Goal: Information Seeking & Learning: Learn about a topic

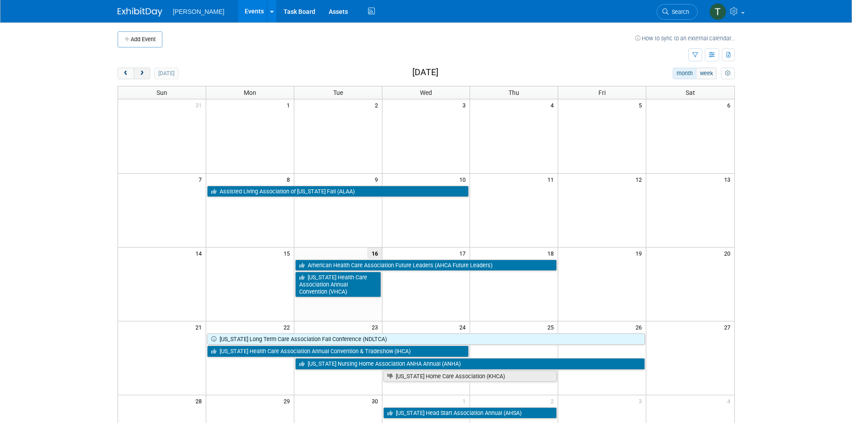
click at [141, 76] on button "next" at bounding box center [142, 74] width 17 height 12
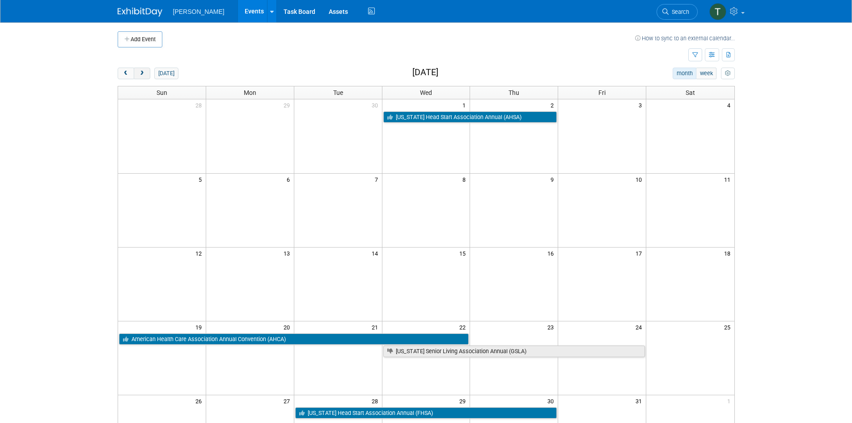
click at [141, 76] on button "next" at bounding box center [142, 74] width 17 height 12
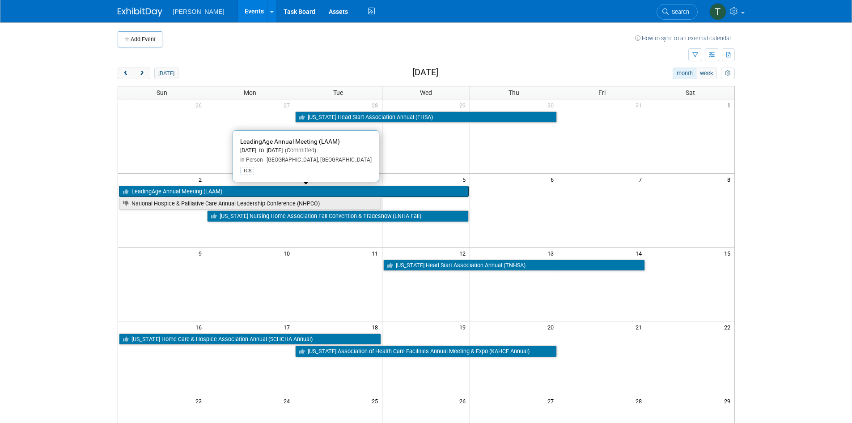
click at [190, 192] on link "LeadingAge Annual Meeting (LAAM)" at bounding box center [294, 192] width 350 height 12
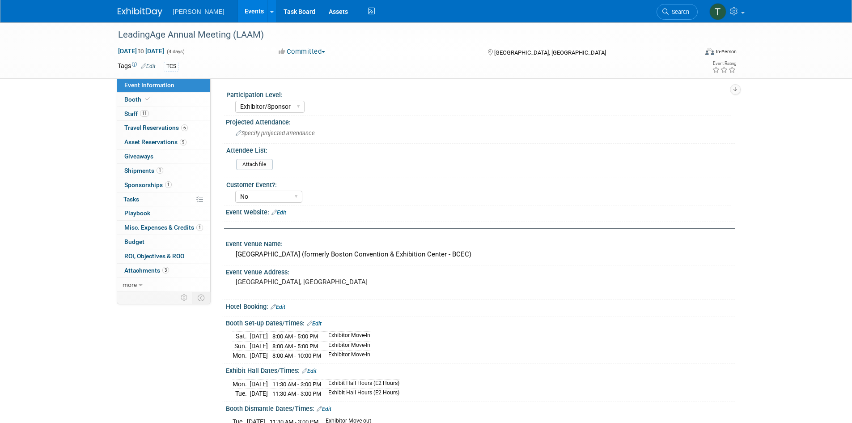
select select "Exhibitor/Sponsor"
select select "No"
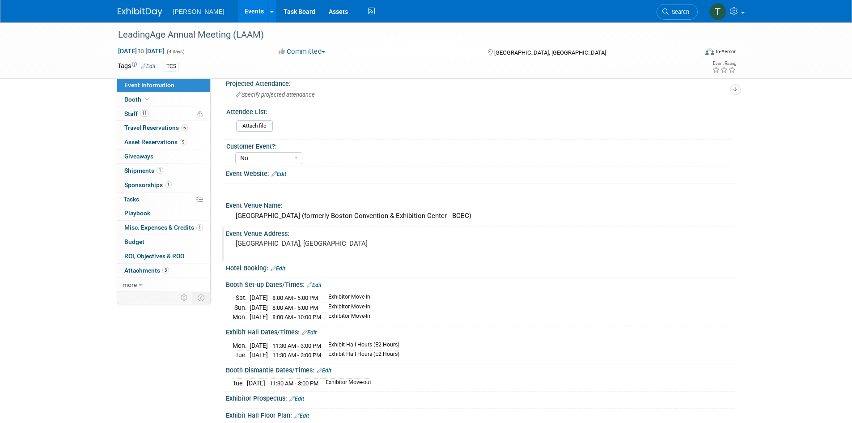
scroll to position [134, 0]
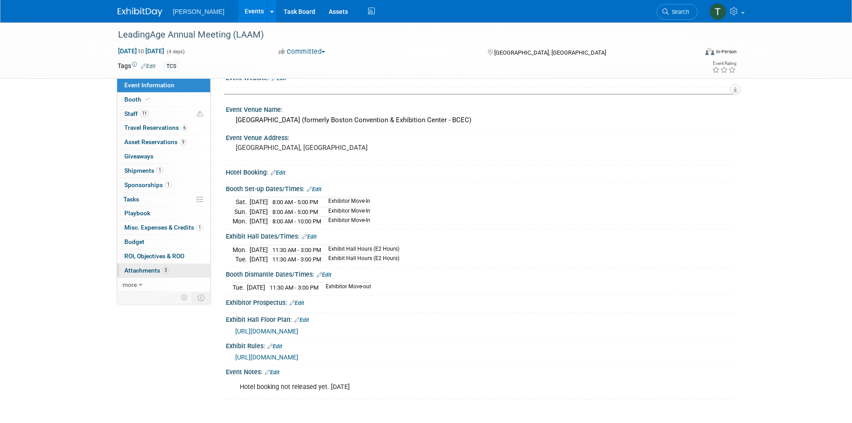
click at [156, 269] on span "Attachments 3" at bounding box center [146, 270] width 45 height 7
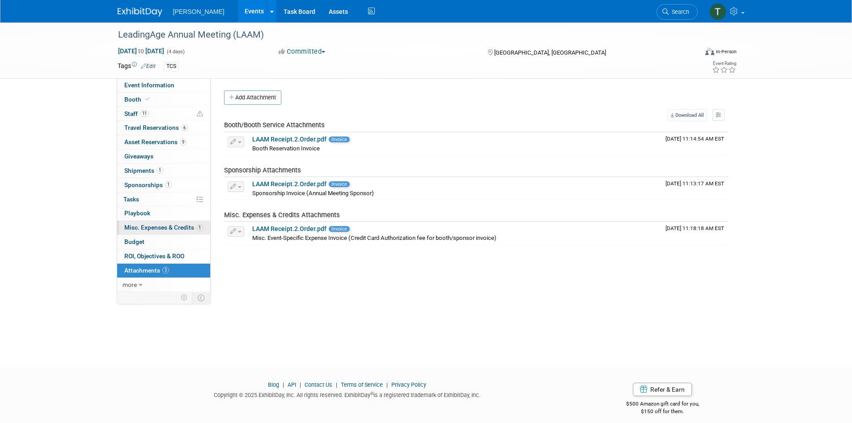
click at [152, 229] on span "Misc. Expenses & Credits 1" at bounding box center [163, 227] width 79 height 7
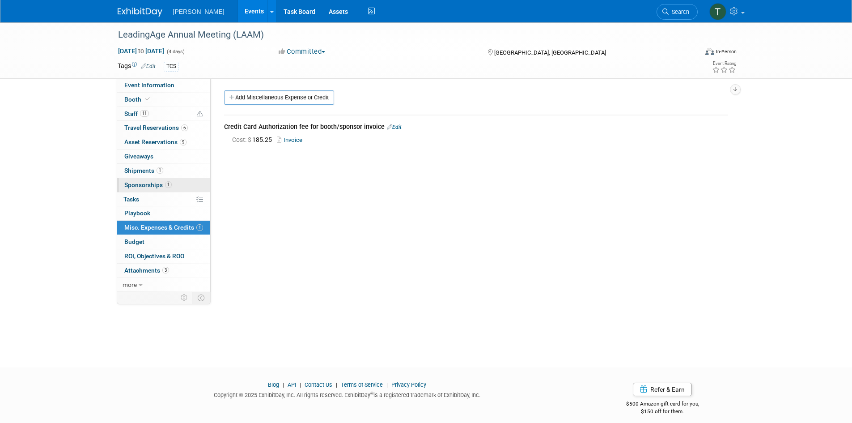
click at [147, 184] on span "Sponsorships 1" at bounding box center [147, 184] width 47 height 7
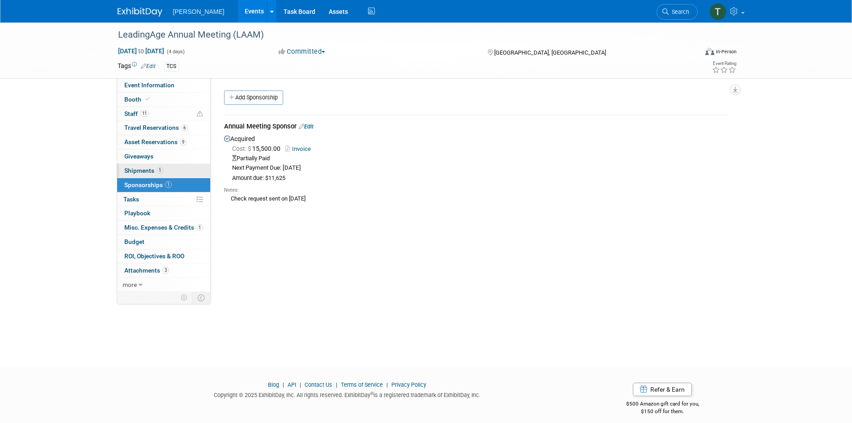
click at [145, 169] on span "Shipments 1" at bounding box center [143, 170] width 39 height 7
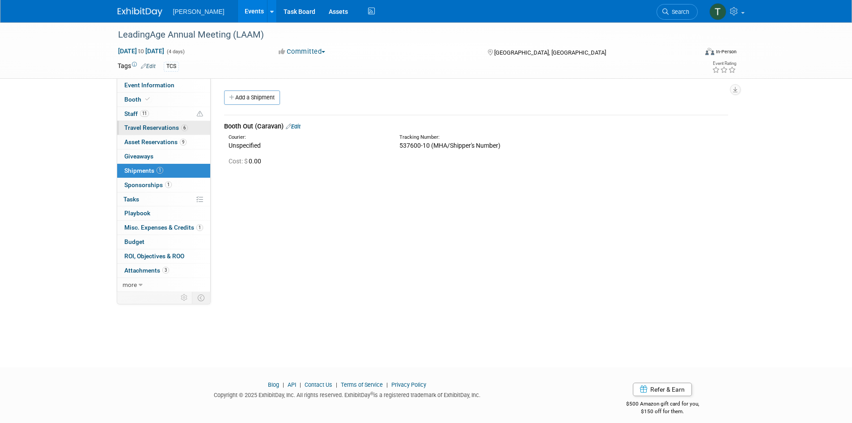
click at [144, 127] on span "Travel Reservations 6" at bounding box center [156, 127] width 64 height 7
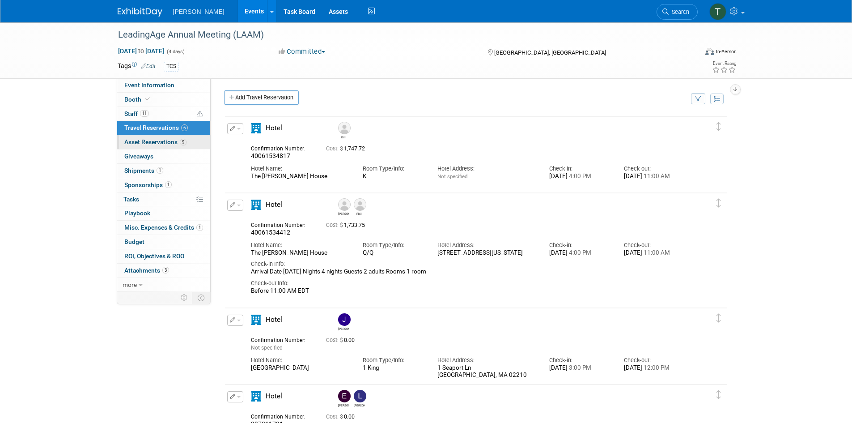
click at [148, 140] on span "Asset Reservations 9" at bounding box center [155, 141] width 62 height 7
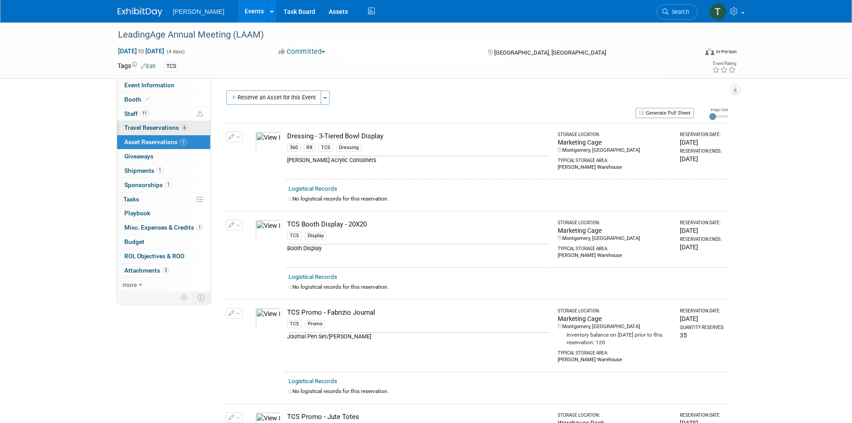
click at [139, 128] on span "Travel Reservations 6" at bounding box center [156, 127] width 64 height 7
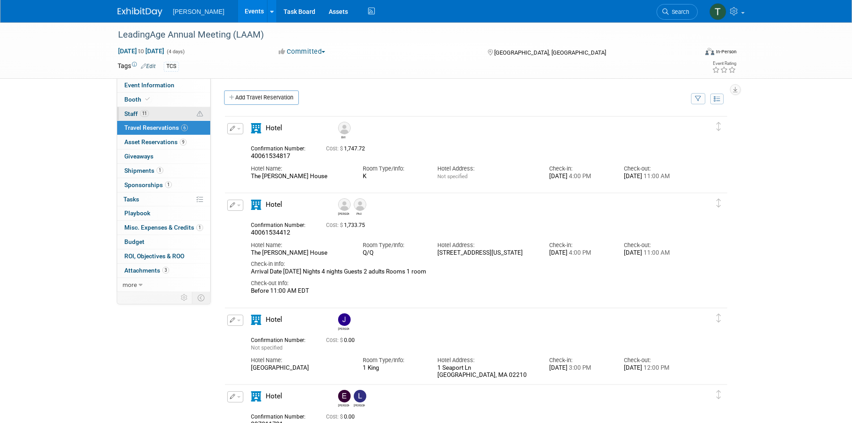
click at [136, 111] on span "Staff 11" at bounding box center [136, 113] width 25 height 7
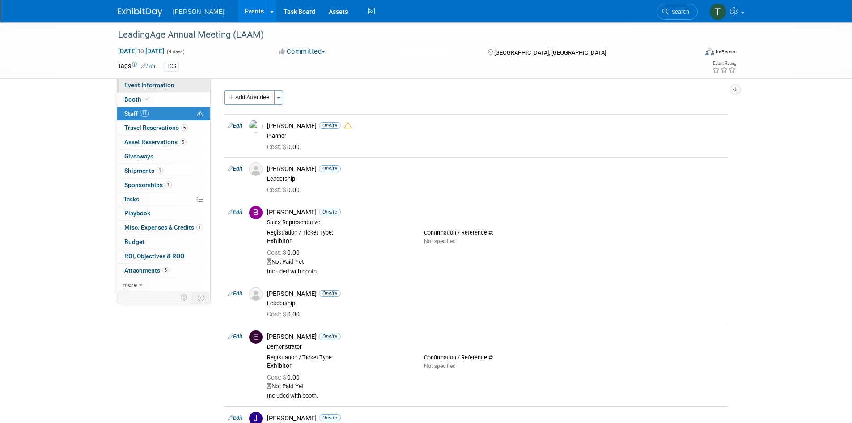
click at [133, 85] on span "Event Information" at bounding box center [149, 84] width 50 height 7
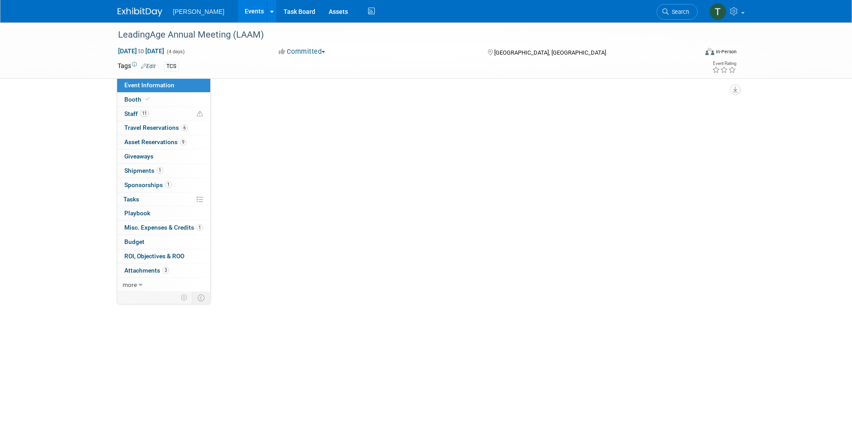
select select "Exhibitor/Sponsor"
select select "No"
